Goal: Task Accomplishment & Management: Complete application form

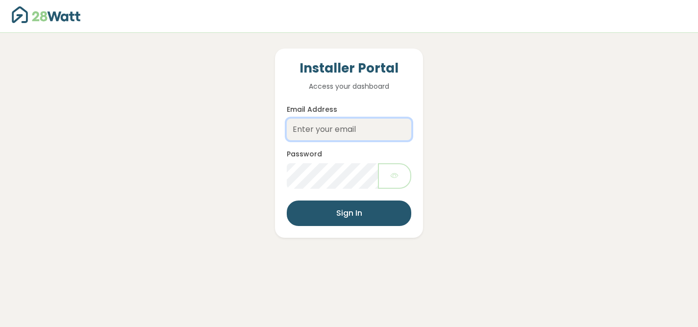
click at [331, 131] on input "Email Address" at bounding box center [349, 130] width 124 height 22
type input "[EMAIL_ADDRESS][DOMAIN_NAME]"
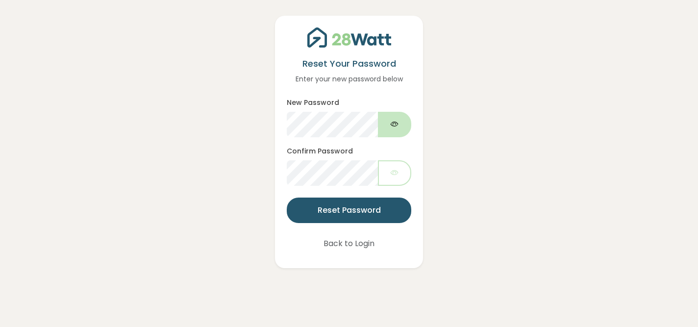
click at [394, 129] on icon "button" at bounding box center [395, 124] width 8 height 11
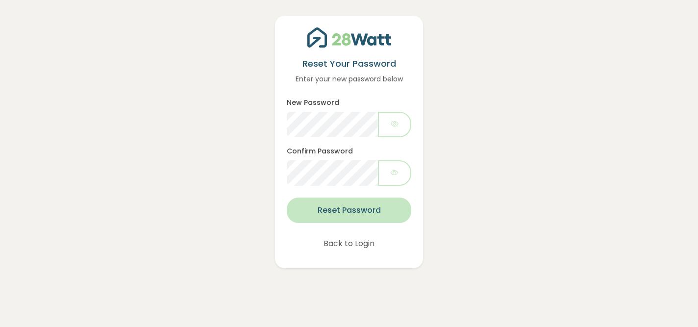
click at [351, 213] on button "Reset Password" at bounding box center [349, 210] width 124 height 25
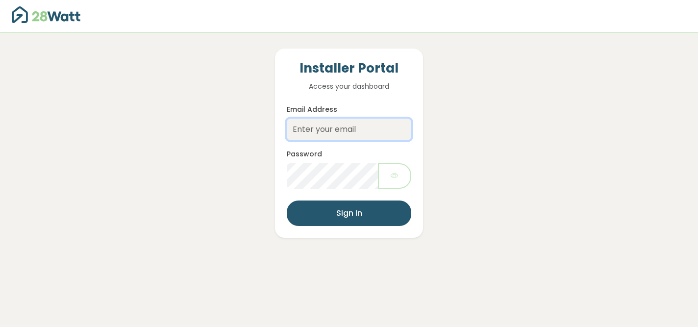
click at [350, 134] on input "Email Address" at bounding box center [349, 130] width 124 height 22
click at [342, 133] on input "Email Address" at bounding box center [349, 130] width 124 height 22
type input "[EMAIL_ADDRESS][DOMAIN_NAME]"
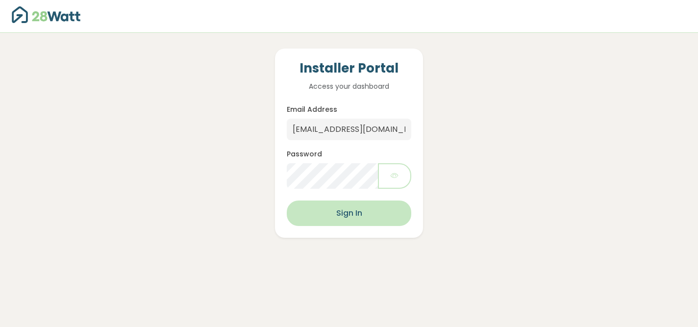
click at [344, 223] on button "Sign In" at bounding box center [349, 212] width 124 height 25
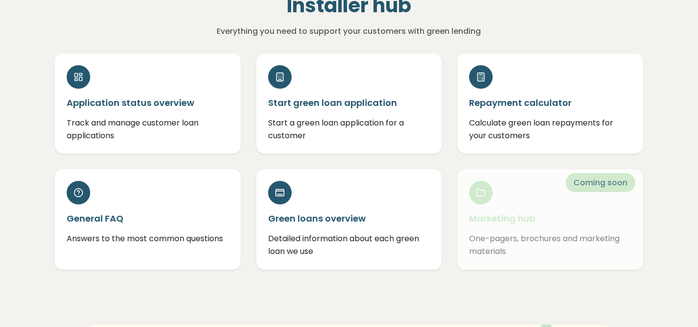
scroll to position [67, 0]
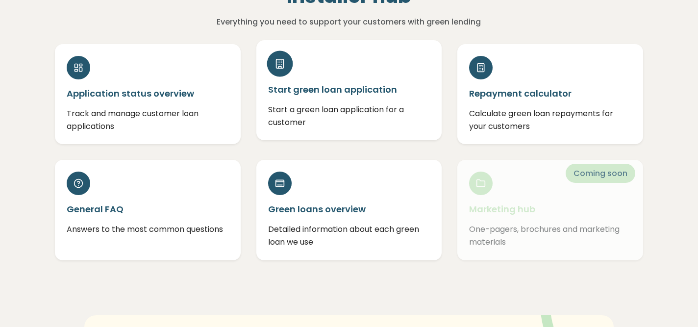
click at [355, 72] on div "Start green loan application Start a green loan application for a customer" at bounding box center [349, 90] width 186 height 100
